Goal: Find specific page/section: Find specific page/section

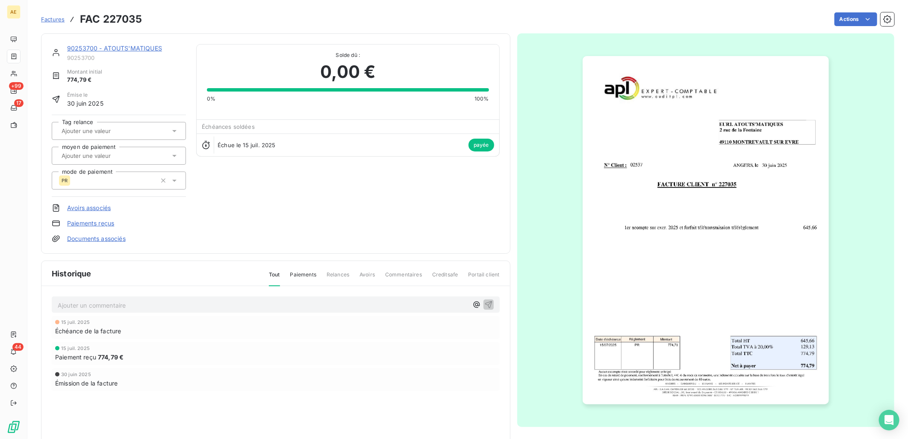
click at [90, 47] on link "90253700 - ATOUTS'MATIQUES" at bounding box center [114, 47] width 95 height 7
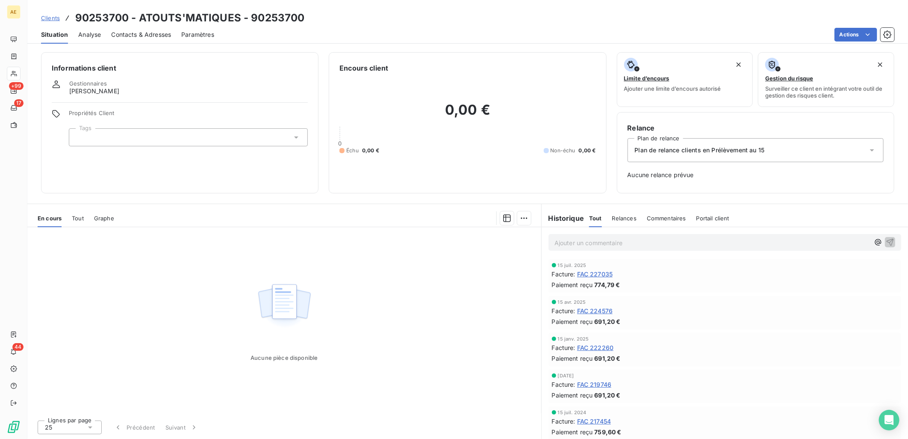
click at [55, 19] on span "Clients" at bounding box center [50, 18] width 19 height 7
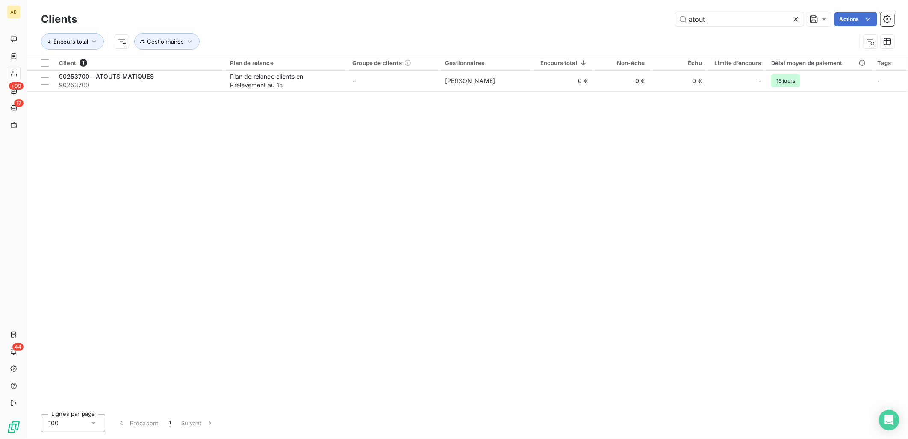
drag, startPoint x: 606, startPoint y: 19, endPoint x: 561, endPoint y: 20, distance: 44.9
click at [565, 19] on div "atout Actions" at bounding box center [490, 19] width 807 height 14
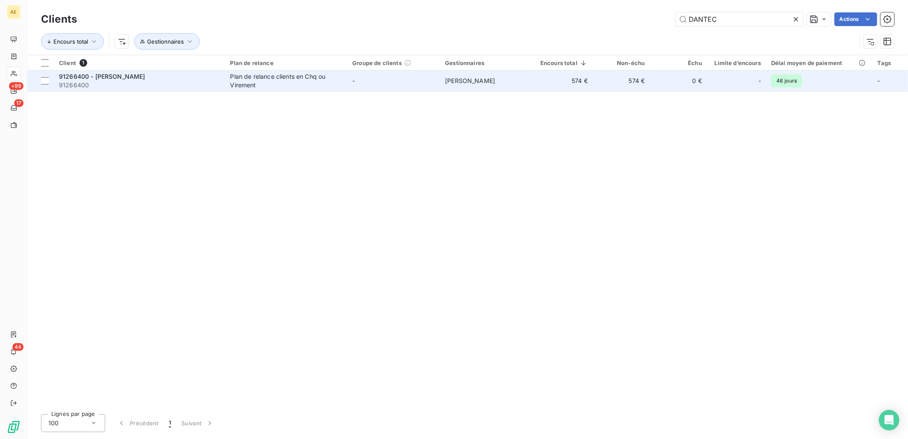
type input "DANTEC"
click at [379, 76] on td "-" at bounding box center [393, 81] width 93 height 21
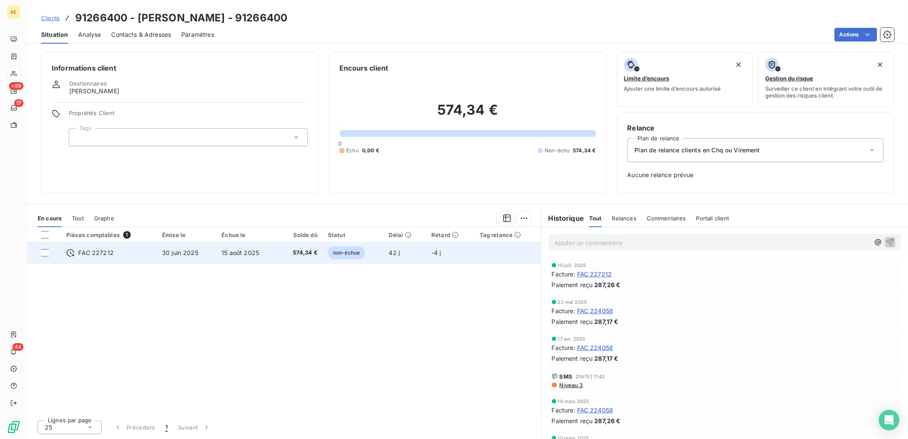
click at [215, 250] on td "30 juin 2025" at bounding box center [186, 252] width 59 height 21
